Goal: Use online tool/utility: Use online tool/utility

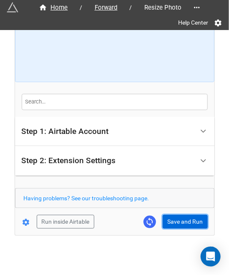
click at [181, 222] on button "Save and Run" at bounding box center [185, 222] width 45 height 14
click at [186, 222] on button "Save and Run" at bounding box center [185, 222] width 45 height 14
click at [193, 223] on button "Save and Run" at bounding box center [185, 222] width 45 height 14
click at [173, 215] on button "Save and Run" at bounding box center [185, 222] width 45 height 14
drag, startPoint x: 186, startPoint y: 218, endPoint x: 224, endPoint y: 215, distance: 39.0
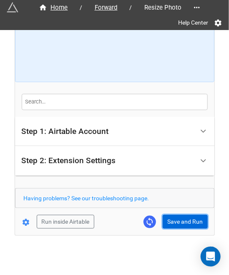
click at [186, 218] on button "Save and Run" at bounding box center [185, 222] width 45 height 14
click at [165, 219] on button "Save and Run" at bounding box center [185, 222] width 45 height 14
drag, startPoint x: 172, startPoint y: 220, endPoint x: 218, endPoint y: 218, distance: 46.4
click at [172, 220] on button "Save and Run" at bounding box center [185, 222] width 45 height 14
click at [191, 216] on button "Save and Run" at bounding box center [185, 222] width 45 height 14
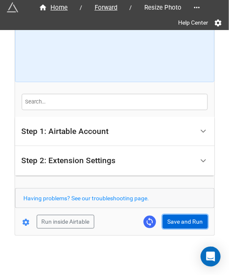
drag, startPoint x: 176, startPoint y: 222, endPoint x: 184, endPoint y: 226, distance: 8.6
click at [176, 222] on button "Save and Run" at bounding box center [185, 222] width 45 height 14
click at [176, 218] on button "Save and Run" at bounding box center [185, 222] width 45 height 14
click at [180, 224] on button "Save and Run" at bounding box center [185, 222] width 45 height 14
click at [169, 223] on button "Save and Run" at bounding box center [185, 222] width 45 height 14
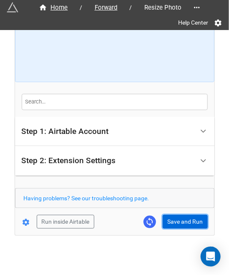
click at [190, 221] on button "Save and Run" at bounding box center [185, 222] width 45 height 14
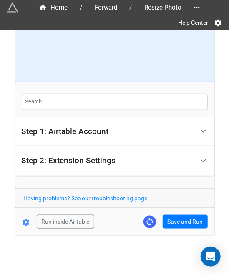
click at [172, 214] on form "How to Setup Step 1: Airtable Account Airtable User API Key Manna-Sinsub Airtab…" at bounding box center [115, 95] width 200 height 268
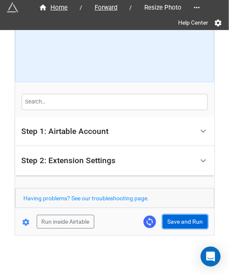
click at [177, 224] on button "Save and Run" at bounding box center [185, 222] width 45 height 14
click at [173, 222] on button "Save and Run" at bounding box center [185, 222] width 45 height 14
click at [196, 215] on button "Save and Run" at bounding box center [185, 222] width 45 height 14
click at [188, 218] on button "Save and Run" at bounding box center [185, 222] width 45 height 14
click at [182, 218] on button "Save and Run" at bounding box center [185, 222] width 45 height 14
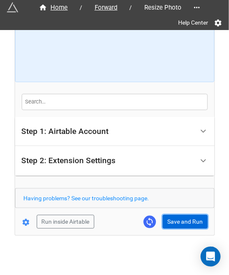
click at [172, 223] on button "Save and Run" at bounding box center [185, 222] width 45 height 14
click at [173, 221] on button "Save and Run" at bounding box center [185, 222] width 45 height 14
drag, startPoint x: 182, startPoint y: 217, endPoint x: 193, endPoint y: 221, distance: 11.5
click at [182, 217] on button "Save and Run" at bounding box center [185, 222] width 45 height 14
click at [186, 215] on button "Save and Run" at bounding box center [185, 222] width 45 height 14
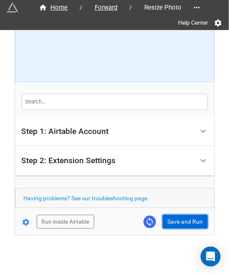
click at [178, 227] on button "Save and Run" at bounding box center [185, 222] width 45 height 14
click at [181, 215] on button "Save and Run" at bounding box center [185, 222] width 45 height 14
click at [173, 225] on button "Save and Run" at bounding box center [185, 222] width 45 height 14
click at [185, 221] on button "Save and Run" at bounding box center [185, 222] width 45 height 14
click at [177, 224] on button "Save and Run" at bounding box center [185, 222] width 45 height 14
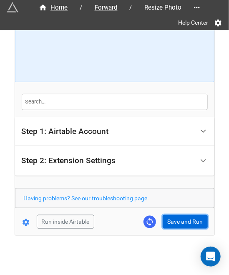
click at [181, 227] on button "Save and Run" at bounding box center [185, 222] width 45 height 14
click at [181, 221] on button "Save and Run" at bounding box center [185, 222] width 45 height 14
click at [183, 225] on button "Save and Run" at bounding box center [185, 222] width 45 height 14
drag, startPoint x: 169, startPoint y: 224, endPoint x: 173, endPoint y: 222, distance: 5.1
click at [169, 224] on button "Save and Run" at bounding box center [185, 222] width 45 height 14
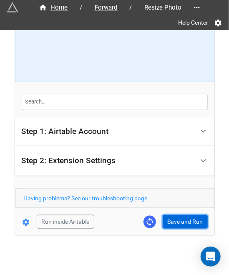
click at [178, 223] on button "Save and Run" at bounding box center [185, 222] width 45 height 14
click at [178, 221] on button "Save and Run" at bounding box center [185, 222] width 45 height 14
click at [177, 225] on button "Save and Run" at bounding box center [185, 222] width 45 height 14
click at [171, 217] on button "Save and Run" at bounding box center [185, 222] width 45 height 14
drag, startPoint x: 174, startPoint y: 222, endPoint x: 181, endPoint y: 223, distance: 6.3
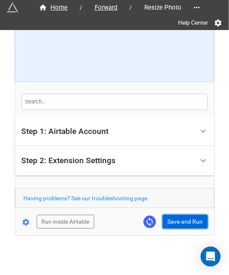
click at [175, 222] on button "Save and Run" at bounding box center [185, 222] width 45 height 14
drag, startPoint x: 180, startPoint y: 220, endPoint x: 206, endPoint y: 217, distance: 27.0
click at [180, 220] on button "Save and Run" at bounding box center [185, 222] width 45 height 14
click at [175, 215] on button "Save and Run" at bounding box center [185, 222] width 45 height 14
click at [177, 222] on button "Save and Run" at bounding box center [185, 222] width 45 height 14
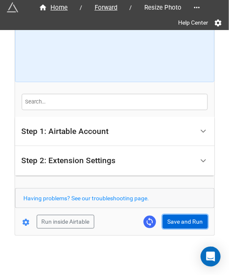
drag, startPoint x: 176, startPoint y: 221, endPoint x: 218, endPoint y: 227, distance: 42.6
click at [176, 221] on button "Save and Run" at bounding box center [185, 222] width 45 height 14
click at [196, 223] on button "Save and Run" at bounding box center [185, 222] width 45 height 14
click at [181, 226] on button "Save and Run" at bounding box center [185, 222] width 45 height 14
click at [186, 224] on button "Save and Run" at bounding box center [185, 222] width 45 height 14
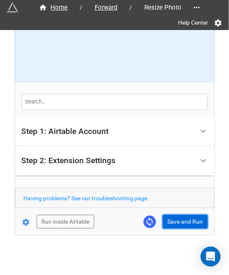
click at [181, 222] on button "Save and Run" at bounding box center [185, 222] width 45 height 14
drag, startPoint x: 176, startPoint y: 222, endPoint x: 206, endPoint y: 213, distance: 31.5
click at [176, 222] on button "Save and Run" at bounding box center [185, 222] width 45 height 14
drag, startPoint x: 178, startPoint y: 220, endPoint x: 219, endPoint y: 213, distance: 42.0
click at [178, 220] on button "Save and Run" at bounding box center [185, 222] width 45 height 14
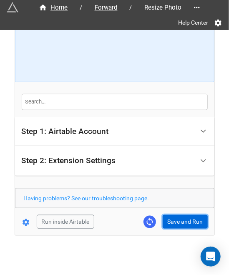
drag, startPoint x: 194, startPoint y: 220, endPoint x: 217, endPoint y: 216, distance: 23.0
click at [194, 220] on button "Save and Run" at bounding box center [185, 222] width 45 height 14
click at [177, 221] on button "Save and Run" at bounding box center [185, 222] width 45 height 14
click at [178, 216] on button "Save and Run" at bounding box center [185, 222] width 45 height 14
click at [177, 218] on button "Save and Run" at bounding box center [185, 222] width 45 height 14
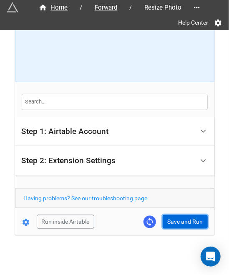
drag, startPoint x: 179, startPoint y: 216, endPoint x: 203, endPoint y: 190, distance: 35.5
click at [179, 216] on button "Save and Run" at bounding box center [185, 222] width 45 height 14
click at [171, 222] on button "Save and Run" at bounding box center [185, 222] width 45 height 14
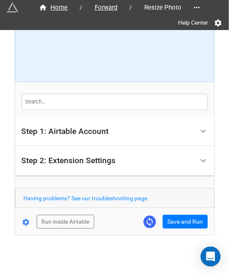
click at [174, 212] on form "How to Setup Step 1: Airtable Account Airtable User API Key Manna-Sinsub Airtab…" at bounding box center [115, 95] width 200 height 268
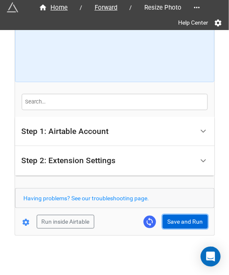
drag, startPoint x: 183, startPoint y: 225, endPoint x: 188, endPoint y: 225, distance: 5.0
click at [186, 225] on button "Save and Run" at bounding box center [185, 222] width 45 height 14
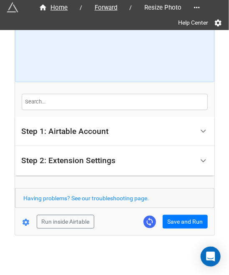
click at [178, 212] on form "How to Setup Step 1: Airtable Account Airtable User API Key Manna-Sinsub Airtab…" at bounding box center [115, 95] width 200 height 268
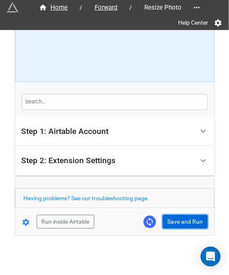
click at [178, 218] on button "Save and Run" at bounding box center [185, 222] width 45 height 14
